Goal: Information Seeking & Learning: Learn about a topic

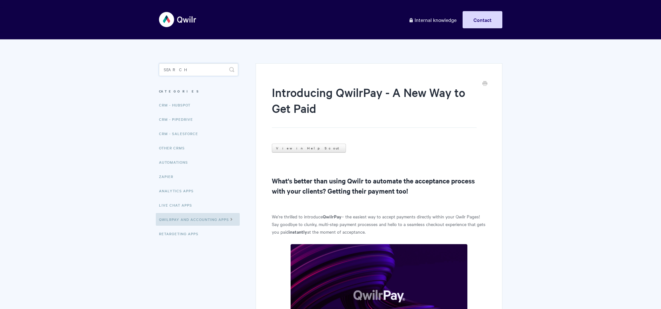
click at [174, 66] on input "Search" at bounding box center [198, 69] width 79 height 13
type input "s"
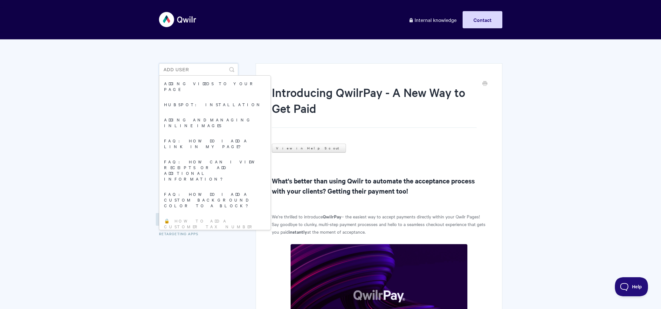
type input "add user"
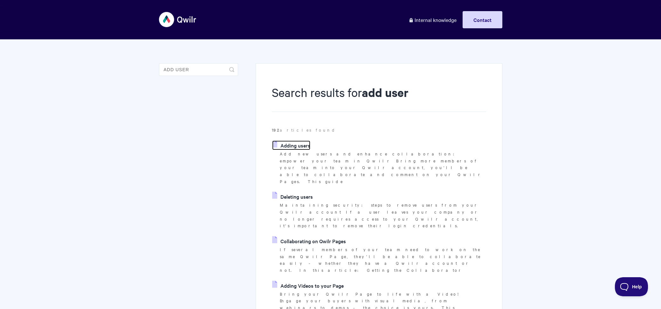
click at [305, 142] on link "Adding users" at bounding box center [291, 146] width 38 height 10
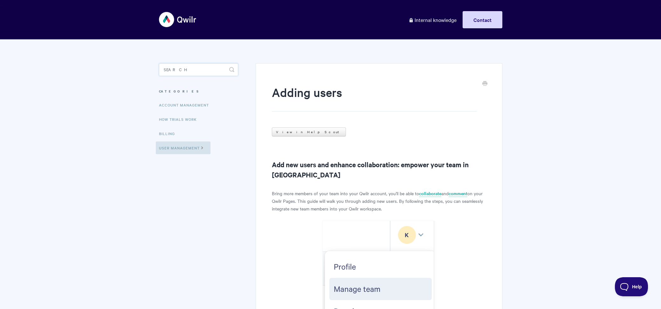
click at [192, 69] on input "Search" at bounding box center [198, 69] width 79 height 13
type input "analytics"
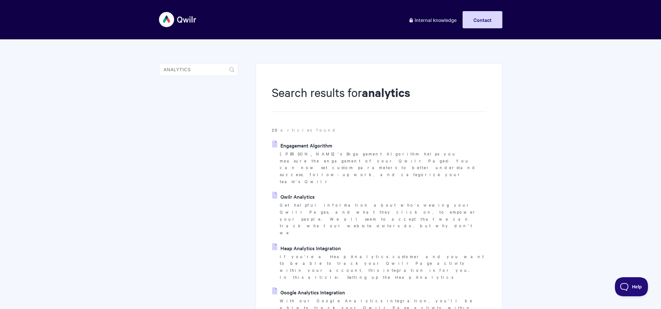
click at [302, 192] on link "Qwilr Analytics" at bounding box center [293, 197] width 43 height 10
